Goal: Navigation & Orientation: Go to known website

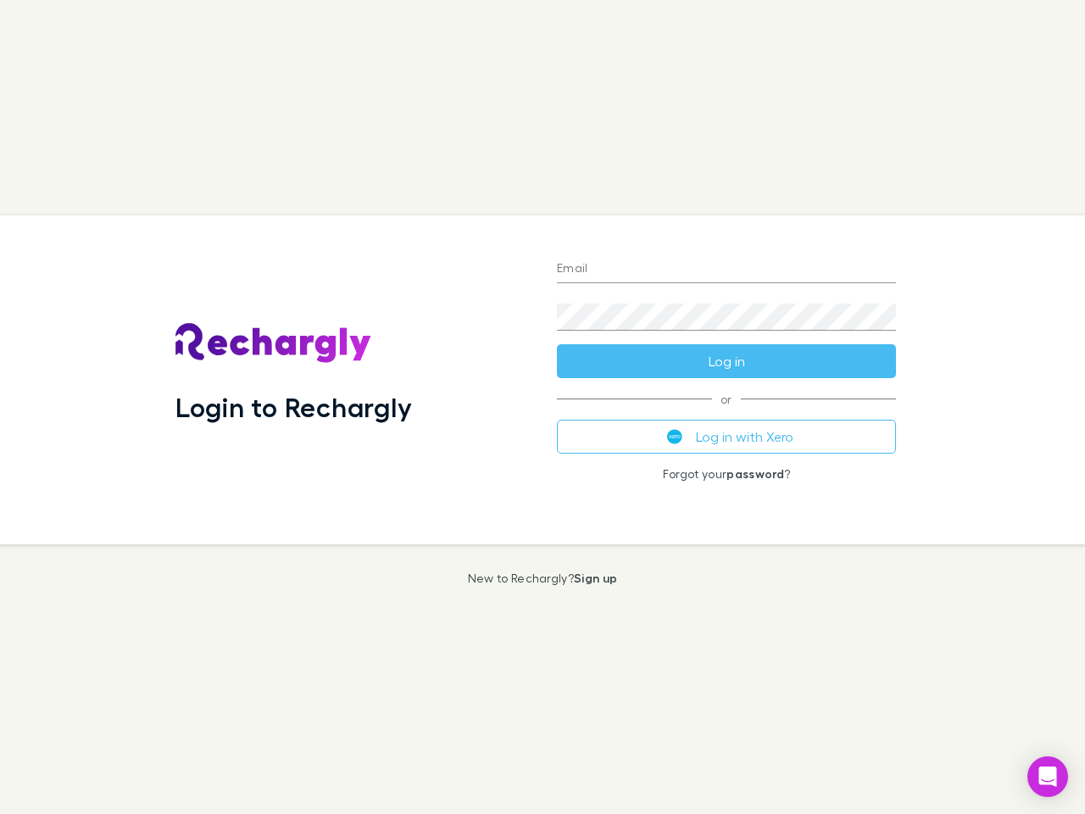
click at [543, 407] on div "Login to Rechargly" at bounding box center [352, 379] width 381 height 329
click at [726, 270] on input "Email" at bounding box center [726, 269] width 339 height 27
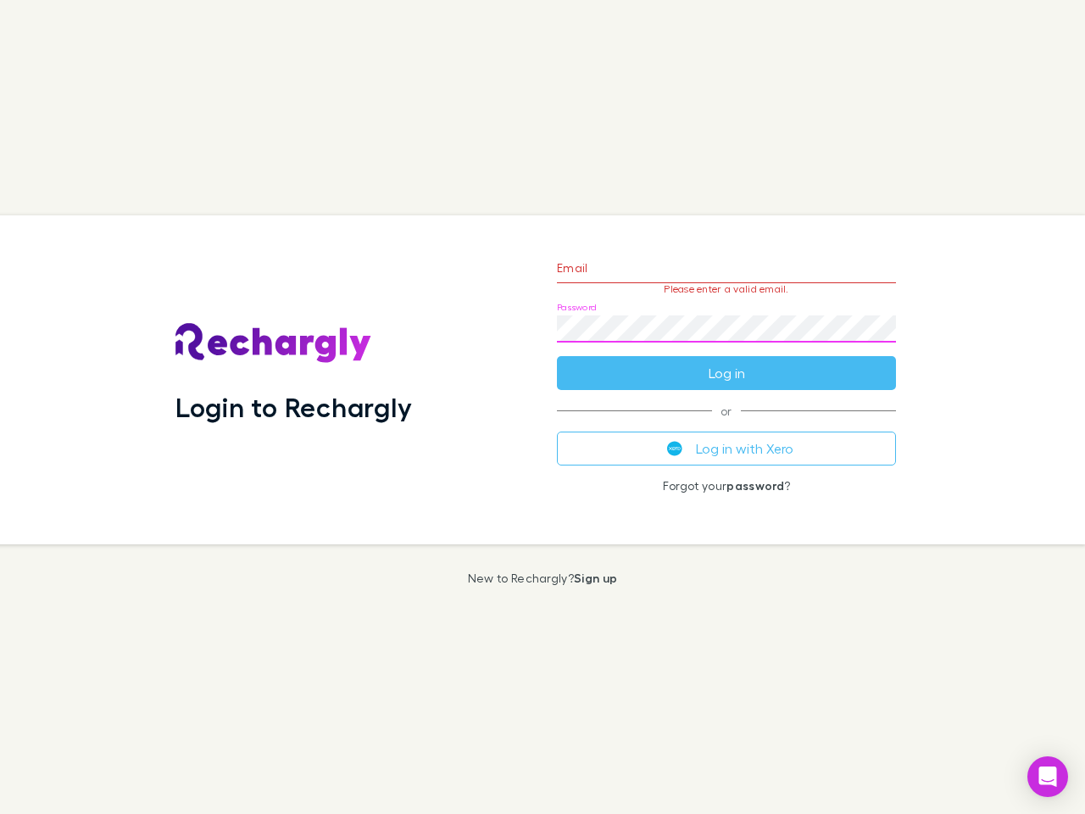
click at [726, 361] on form "Email Please enter a valid email. Password Log in" at bounding box center [726, 315] width 339 height 147
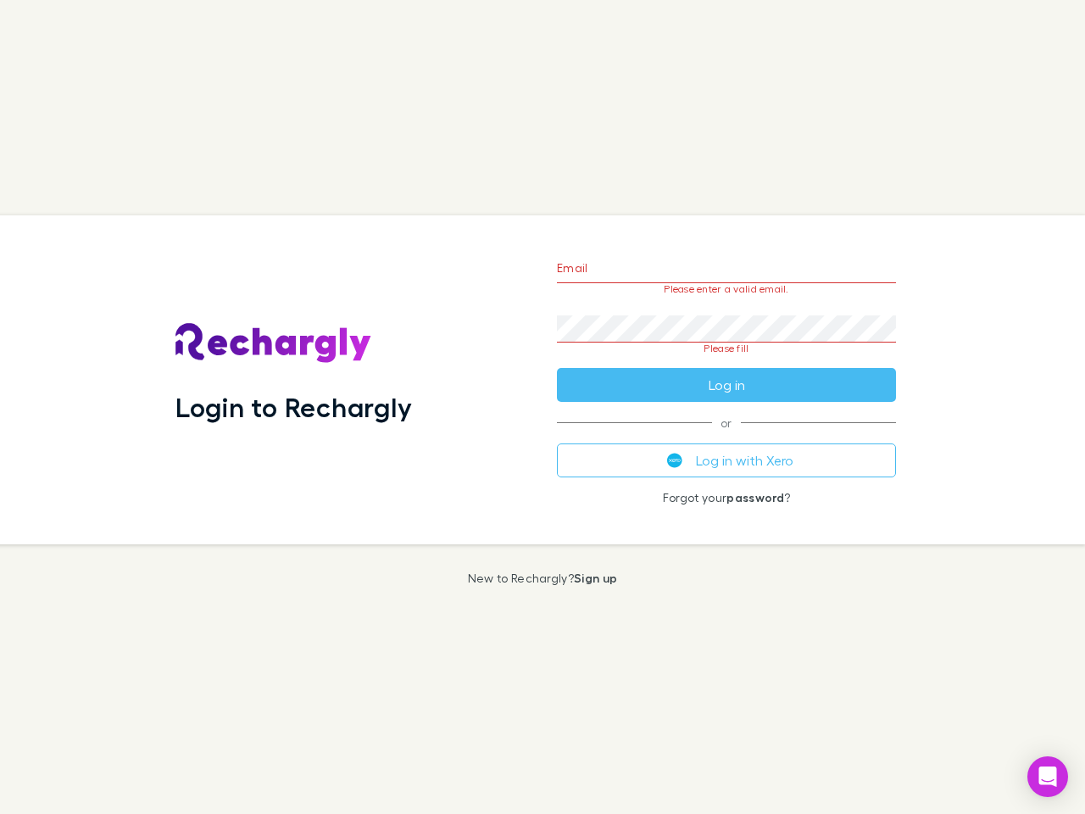
click at [726, 437] on div "Email Please enter a valid email. Password Please fill Log in or Log in with Xe…" at bounding box center [726, 379] width 366 height 329
click at [1048, 776] on icon "Open Intercom Messenger" at bounding box center [1048, 776] width 18 height 20
